Goal: Information Seeking & Learning: Learn about a topic

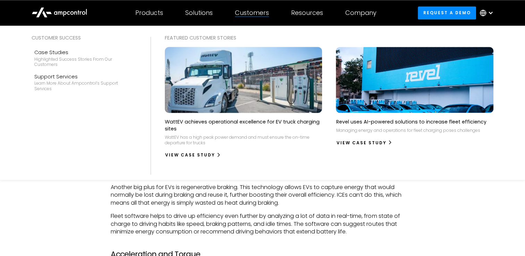
scroll to position [1004, 0]
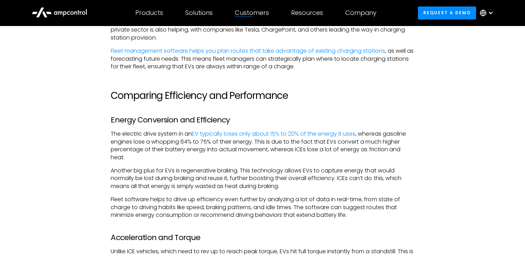
click at [236, 205] on p "Fleet software helps to drive up efficiency even further by analyzing a lot of …" at bounding box center [262, 207] width 303 height 23
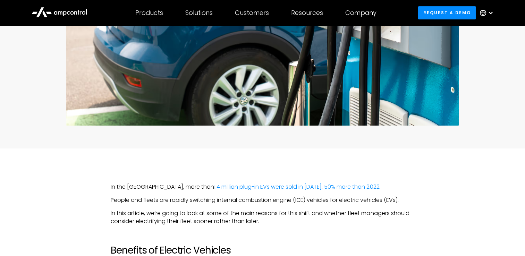
scroll to position [416, 0]
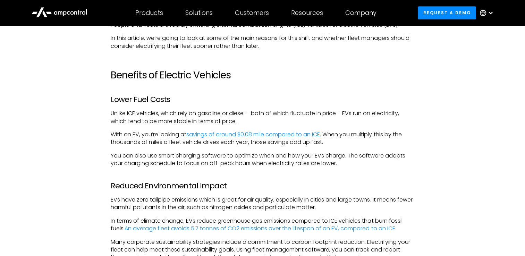
drag, startPoint x: 244, startPoint y: 166, endPoint x: 149, endPoint y: 145, distance: 97.4
click at [149, 145] on p "With an EV, you’re looking at savings of around $0.08 mile compared to an ICE .…" at bounding box center [262, 139] width 303 height 16
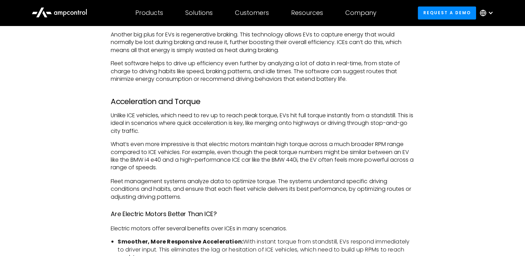
scroll to position [1145, 0]
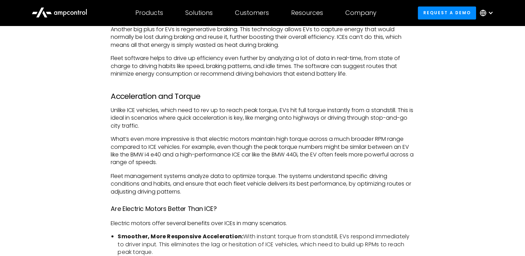
drag, startPoint x: 258, startPoint y: 140, endPoint x: 325, endPoint y: 180, distance: 78.3
click at [325, 180] on p "Fleet management systems analyze data to optimize torque. The systems understan…" at bounding box center [262, 183] width 303 height 23
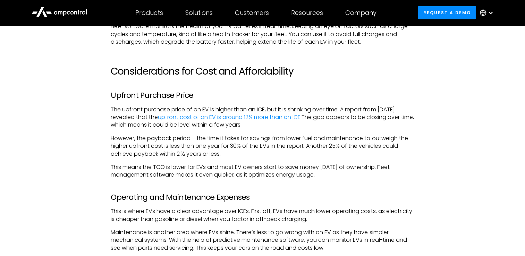
scroll to position [1631, 0]
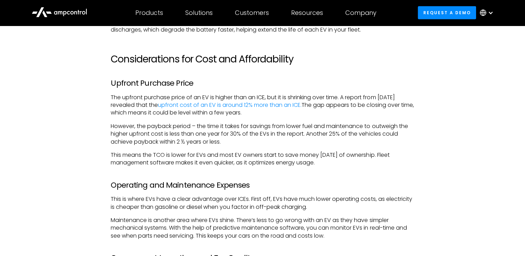
click at [160, 163] on p "This means the TCO is lower for EVs and most EV owners start to save money [DAT…" at bounding box center [262, 159] width 303 height 16
